Goal: Transaction & Acquisition: Purchase product/service

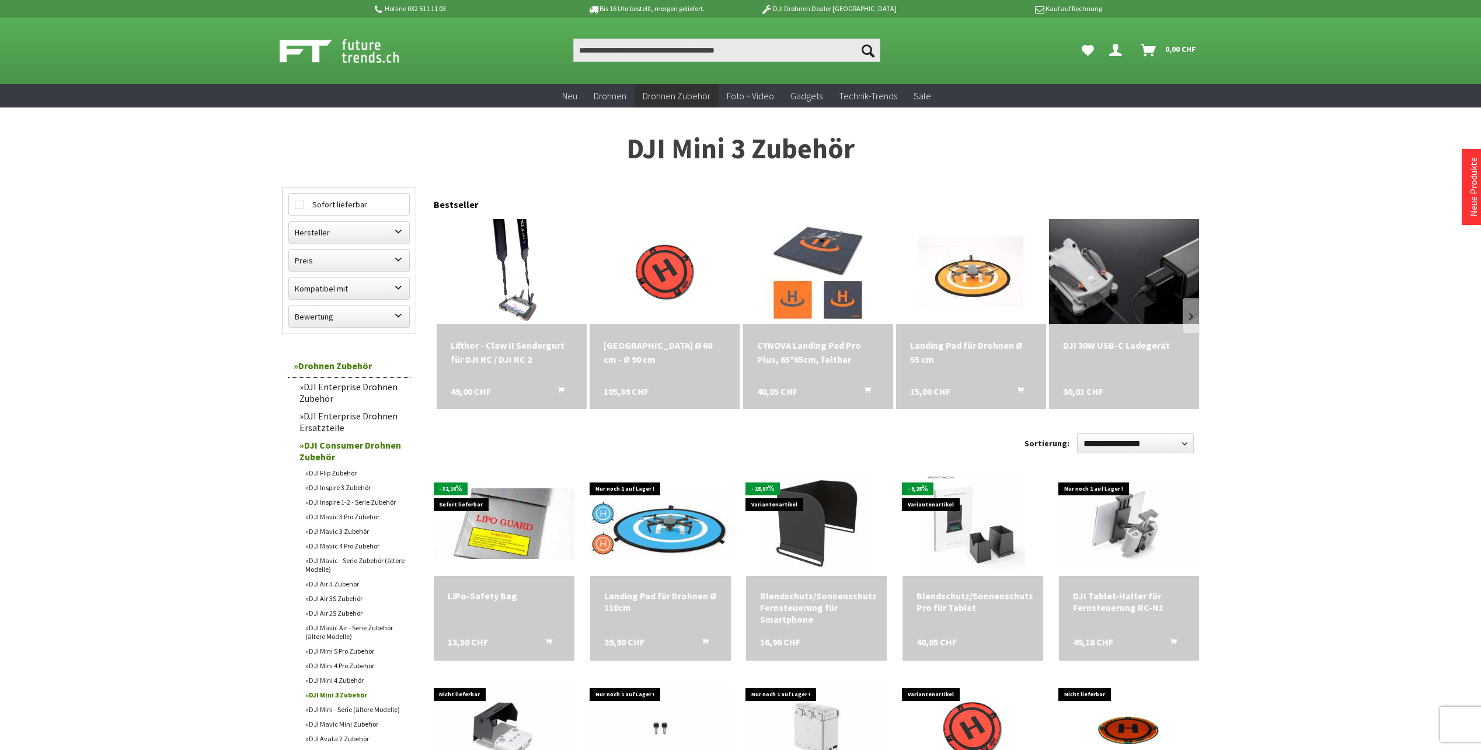
click at [1114, 316] on img at bounding box center [1124, 271] width 210 height 140
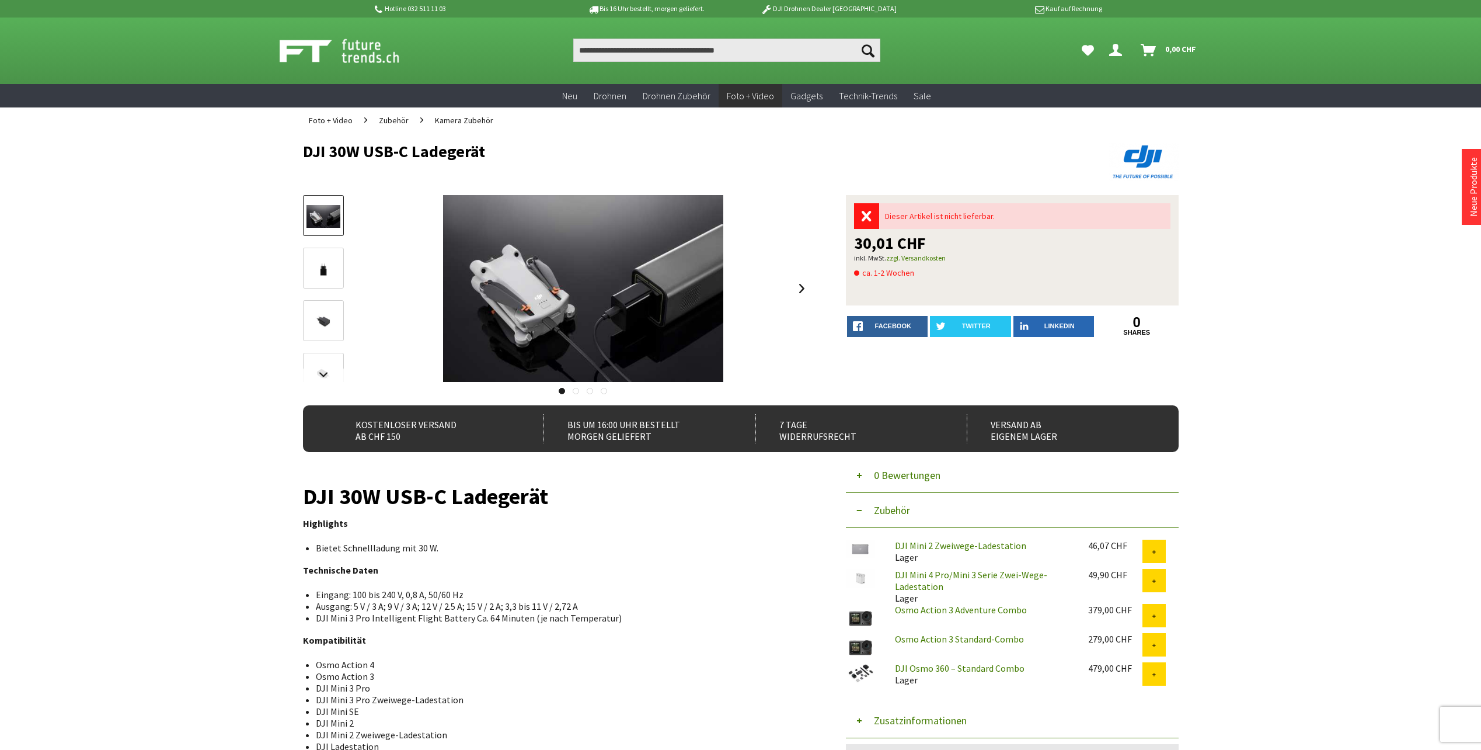
click at [895, 546] on link "DJI Mini 2 Zweiwege-Ladestation" at bounding box center [960, 545] width 131 height 12
